Goal: Task Accomplishment & Management: Manage account settings

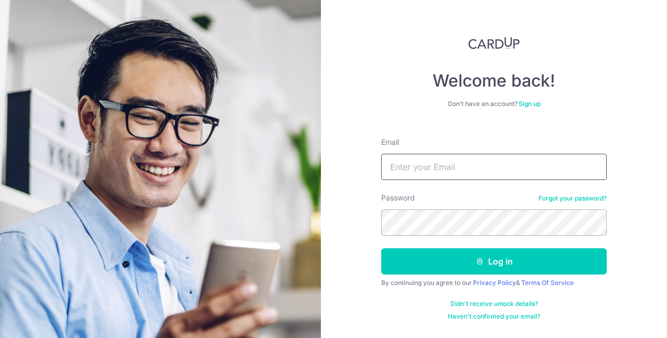
drag, startPoint x: 416, startPoint y: 149, endPoint x: 424, endPoint y: 168, distance: 19.8
click at [422, 164] on div "Email" at bounding box center [494, 158] width 226 height 43
drag, startPoint x: 424, startPoint y: 168, endPoint x: 428, endPoint y: 174, distance: 7.6
click at [424, 168] on input "Email" at bounding box center [494, 167] width 226 height 26
type input "[EMAIL_ADDRESS][DOMAIN_NAME]"
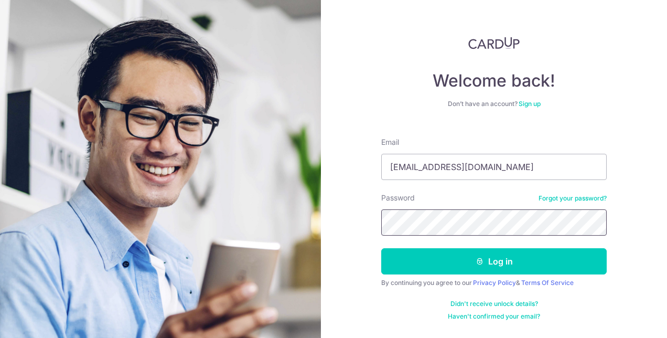
click at [381, 248] on button "Log in" at bounding box center [494, 261] width 226 height 26
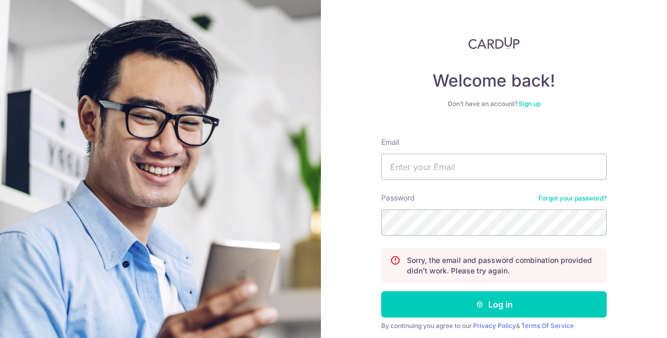
click at [419, 163] on input "Email" at bounding box center [494, 167] width 226 height 26
type input "[EMAIL_ADDRESS][DOMAIN_NAME]"
click at [381, 291] on button "Log in" at bounding box center [494, 304] width 226 height 26
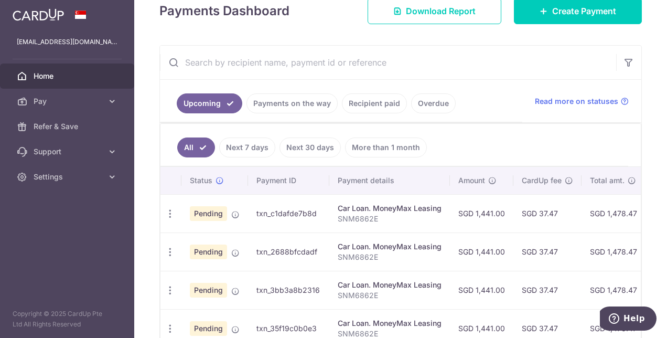
scroll to position [210, 0]
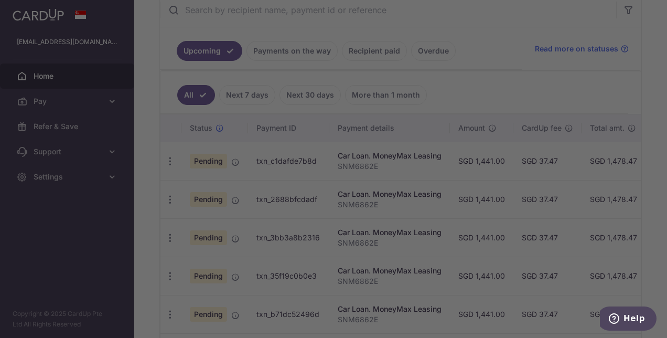
click at [535, 142] on div at bounding box center [337, 170] width 674 height 341
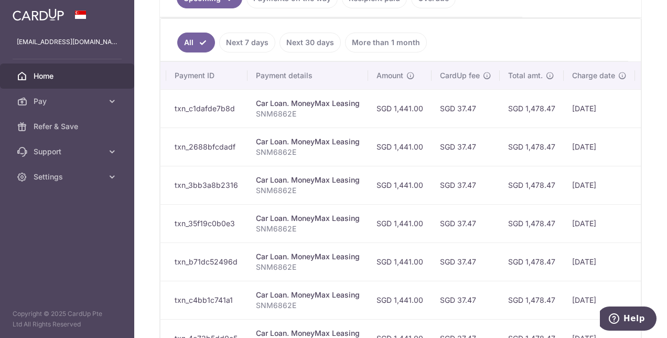
scroll to position [0, 214]
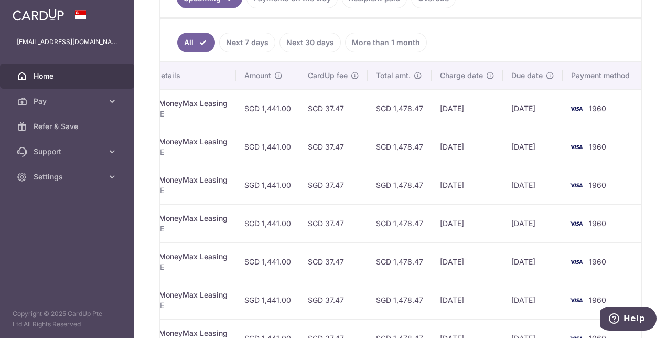
drag, startPoint x: 335, startPoint y: 240, endPoint x: 425, endPoint y: 230, distance: 90.8
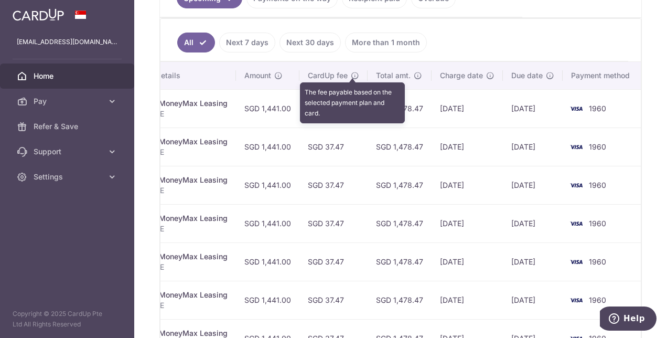
click at [351, 73] on icon at bounding box center [355, 75] width 8 height 8
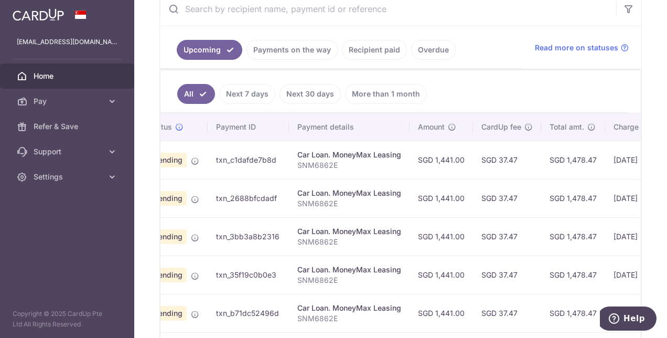
scroll to position [0, 0]
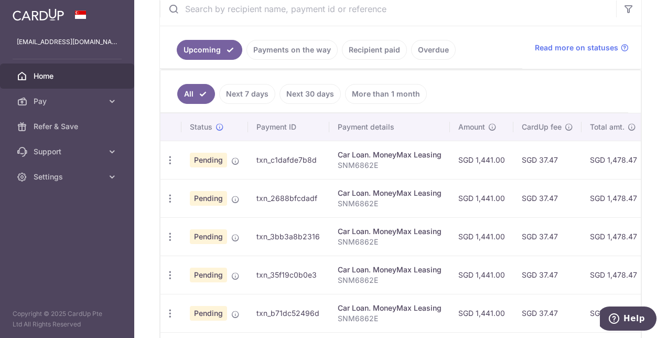
drag, startPoint x: 335, startPoint y: 192, endPoint x: 286, endPoint y: 185, distance: 48.7
click at [238, 94] on link "Next 7 days" at bounding box center [247, 94] width 56 height 20
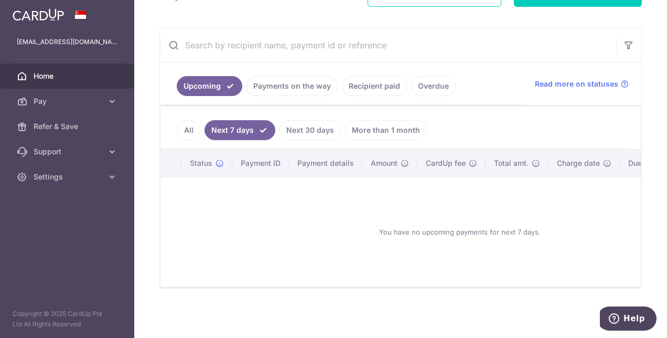
click at [312, 132] on link "Next 30 days" at bounding box center [310, 130] width 61 height 20
